Goal: Task Accomplishment & Management: Use online tool/utility

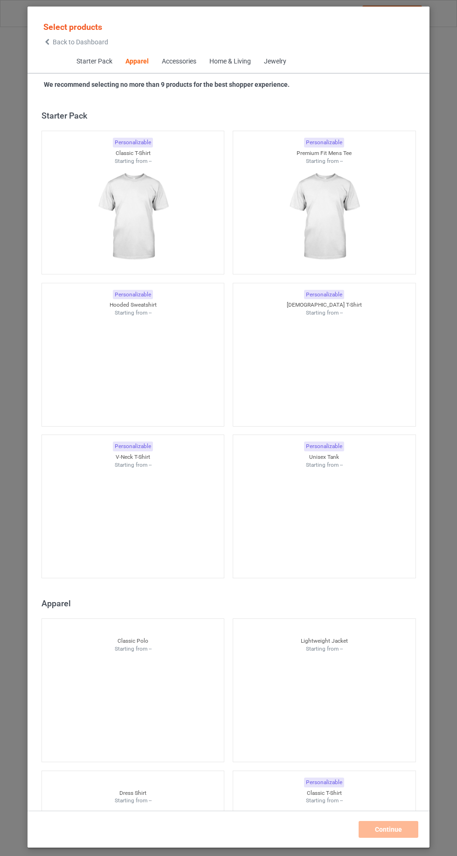
scroll to position [499, 0]
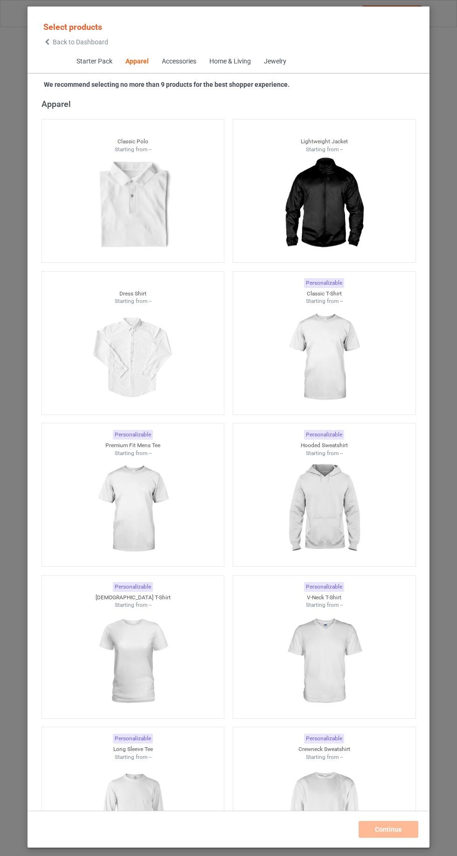
click at [55, 42] on span "Back to Dashboard" at bounding box center [81, 41] width 56 height 7
click at [57, 41] on span "Back to Dashboard" at bounding box center [81, 41] width 56 height 7
click at [56, 41] on span "Back to Dashboard" at bounding box center [81, 41] width 56 height 7
